Goal: Task Accomplishment & Management: Use online tool/utility

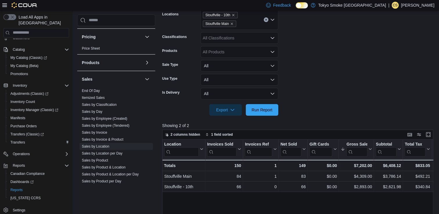
scroll to position [105, 0]
click at [254, 113] on span "Run Report" at bounding box center [262, 110] width 26 height 12
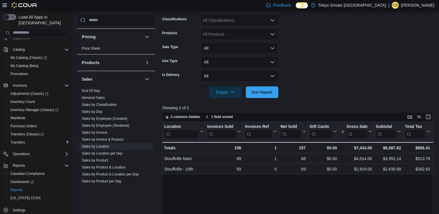
scroll to position [124, 0]
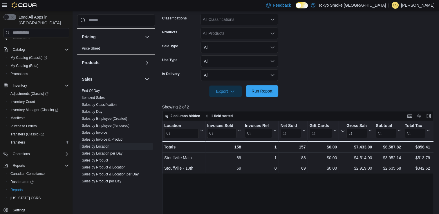
click at [266, 92] on span "Run Report" at bounding box center [261, 91] width 21 height 6
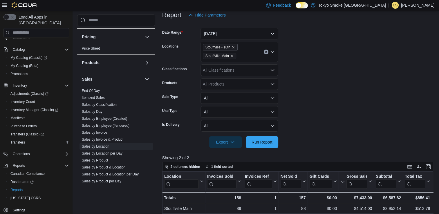
scroll to position [77, 0]
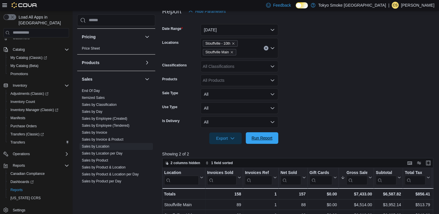
click at [267, 136] on span "Run Report" at bounding box center [261, 138] width 21 height 6
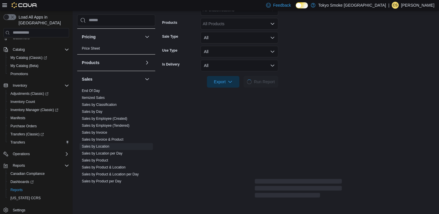
scroll to position [135, 0]
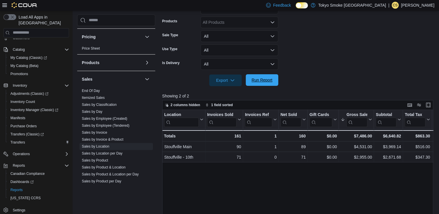
click at [264, 82] on span "Run Report" at bounding box center [261, 80] width 21 height 6
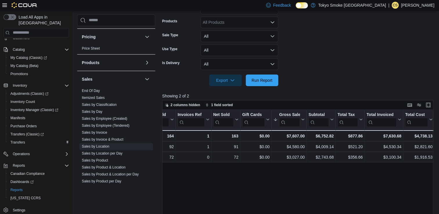
scroll to position [0, 0]
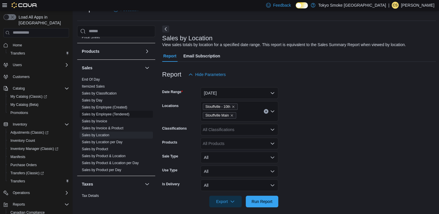
scroll to position [357, 0]
click at [102, 120] on link "Sales by Invoice" at bounding box center [94, 121] width 25 height 4
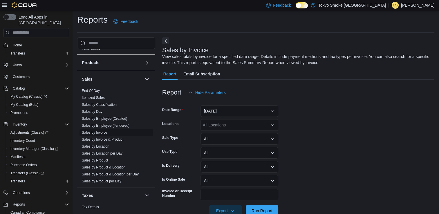
scroll to position [15, 0]
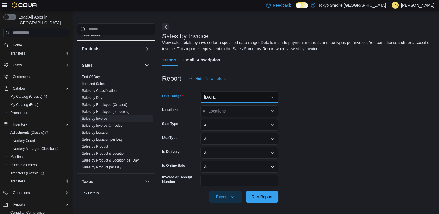
click at [202, 96] on button "Yesterday" at bounding box center [239, 97] width 78 height 12
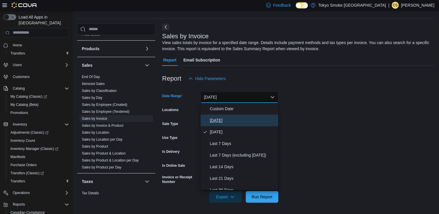
click at [210, 117] on span "[DATE]" at bounding box center [243, 120] width 66 height 7
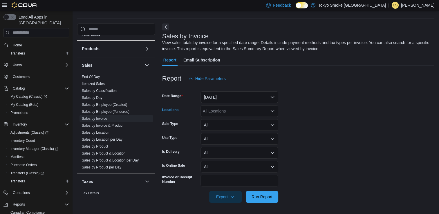
click at [228, 113] on div "All Locations" at bounding box center [239, 111] width 78 height 12
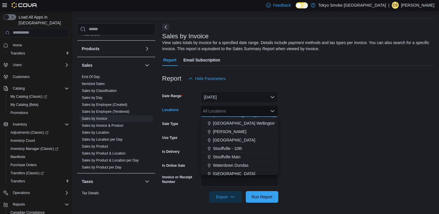
scroll to position [99, 0]
click at [234, 159] on span "Stouffville Main" at bounding box center [227, 157] width 28 height 6
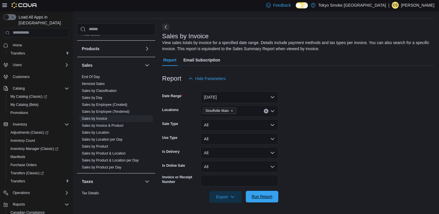
click at [263, 197] on span "Run Report" at bounding box center [261, 197] width 21 height 6
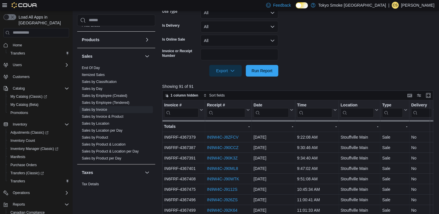
scroll to position [149, 0]
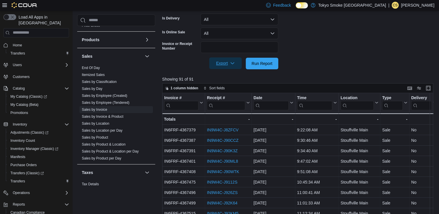
click at [224, 66] on span "Export" at bounding box center [226, 63] width 26 height 12
click at [225, 73] on span "Export to Excel" at bounding box center [226, 75] width 26 height 5
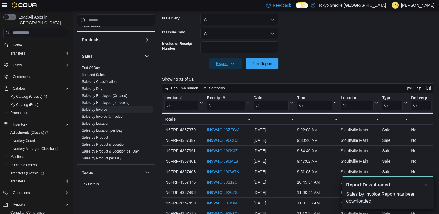
scroll to position [0, 0]
